Goal: Find specific page/section: Find specific page/section

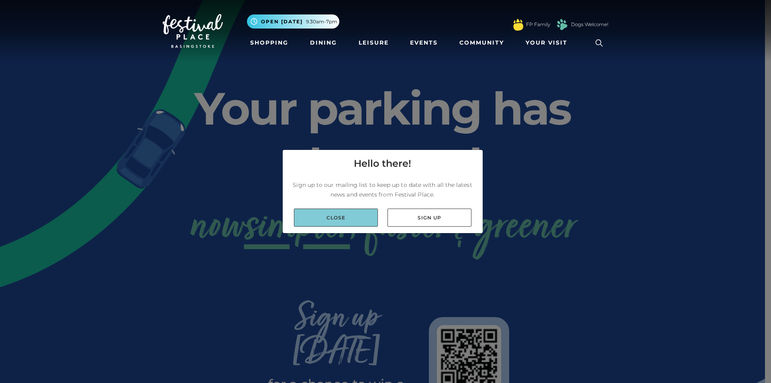
click at [355, 220] on link "Close" at bounding box center [336, 217] width 84 height 18
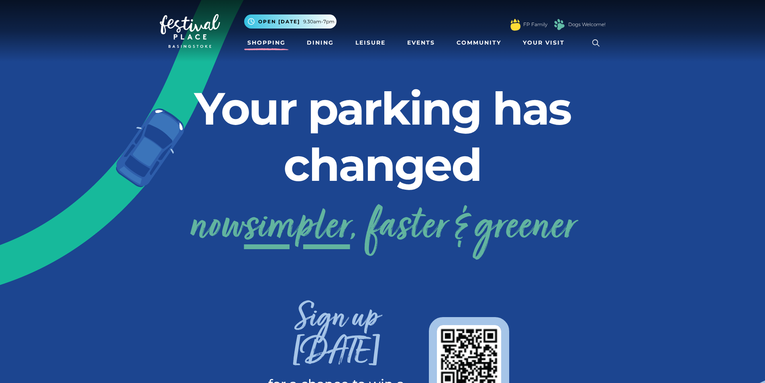
click at [277, 45] on link "Shopping" at bounding box center [266, 42] width 45 height 15
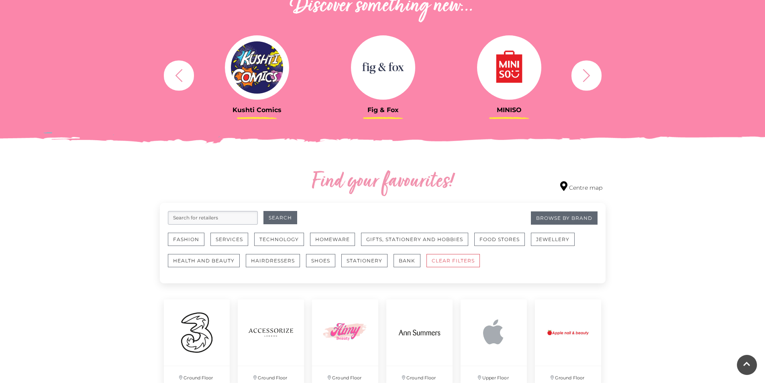
scroll to position [401, 0]
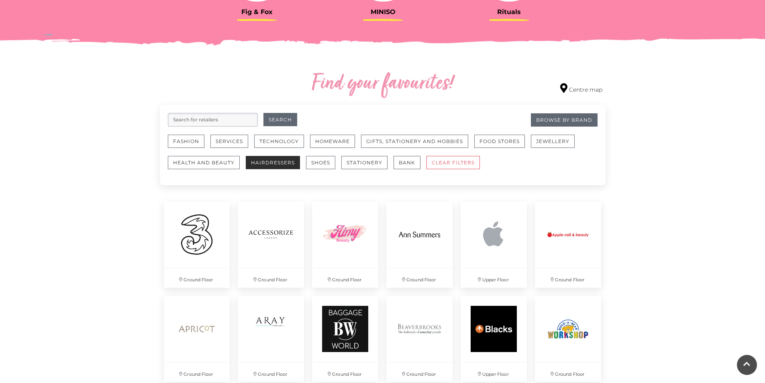
click at [273, 164] on button "Hairdressers" at bounding box center [273, 162] width 54 height 13
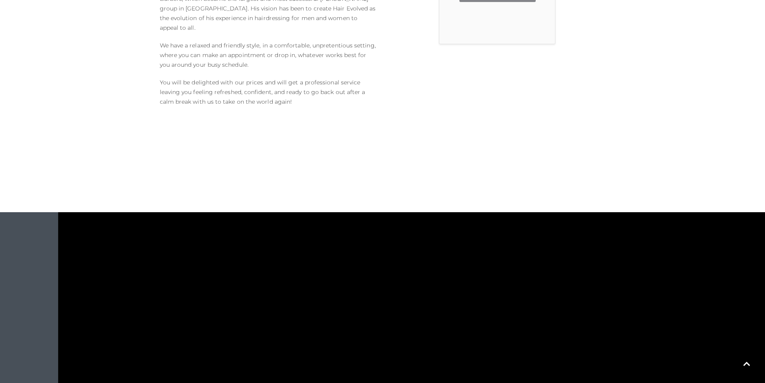
scroll to position [140, 0]
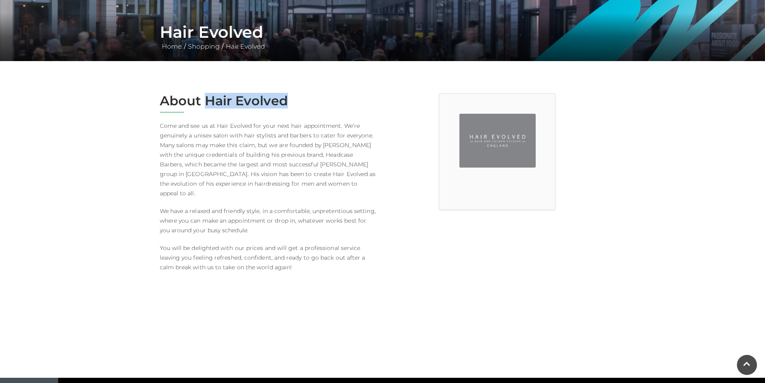
drag, startPoint x: 207, startPoint y: 100, endPoint x: 319, endPoint y: 104, distance: 112.5
click at [319, 104] on h2 "About Hair Evolved" at bounding box center [268, 100] width 217 height 15
copy h2 "Hair Evolved"
